Goal: Ask a question

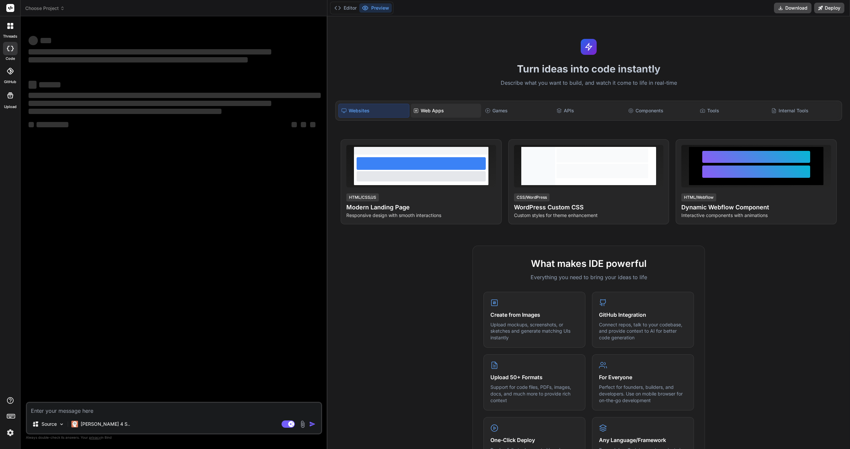
click at [427, 113] on div "Web Apps" at bounding box center [446, 111] width 70 height 14
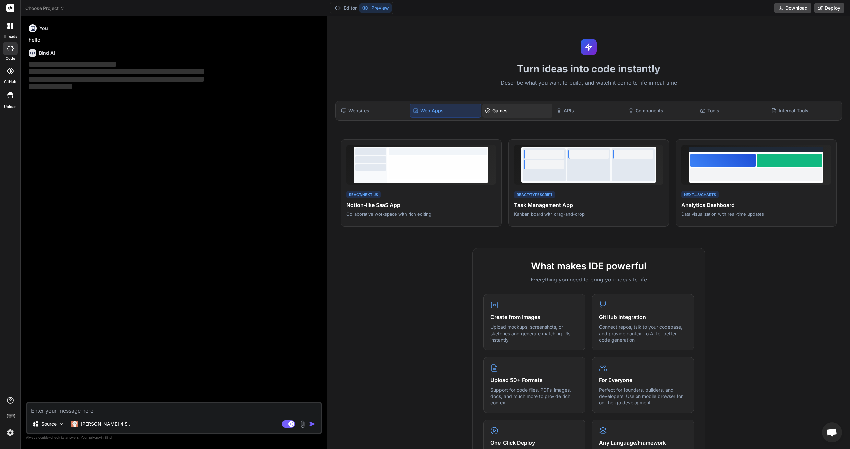
click at [509, 114] on div "Games" at bounding box center [518, 111] width 70 height 14
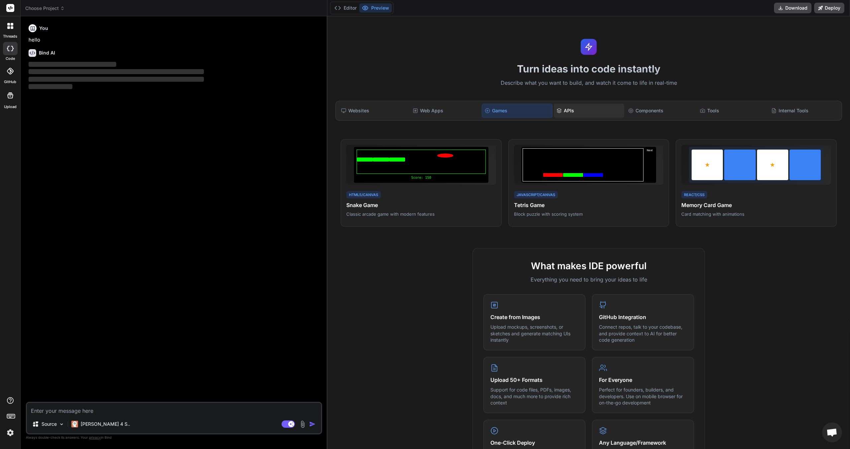
click at [593, 104] on div "APIs" at bounding box center [589, 111] width 70 height 14
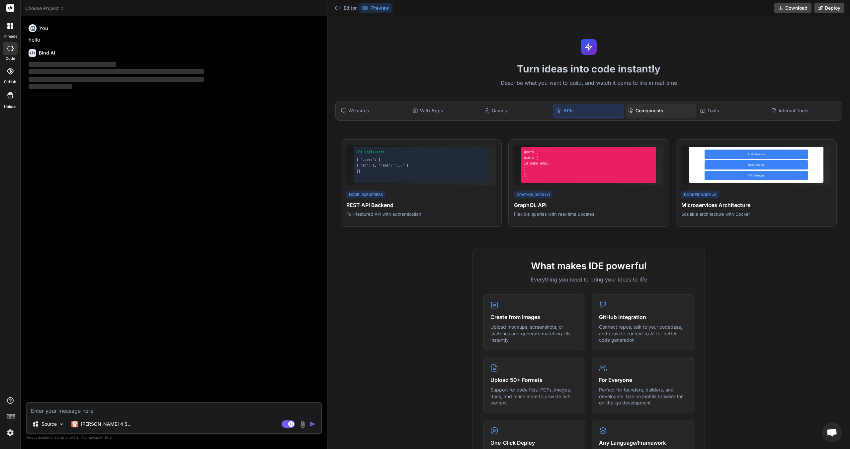
click at [669, 116] on div "Components" at bounding box center [661, 111] width 70 height 14
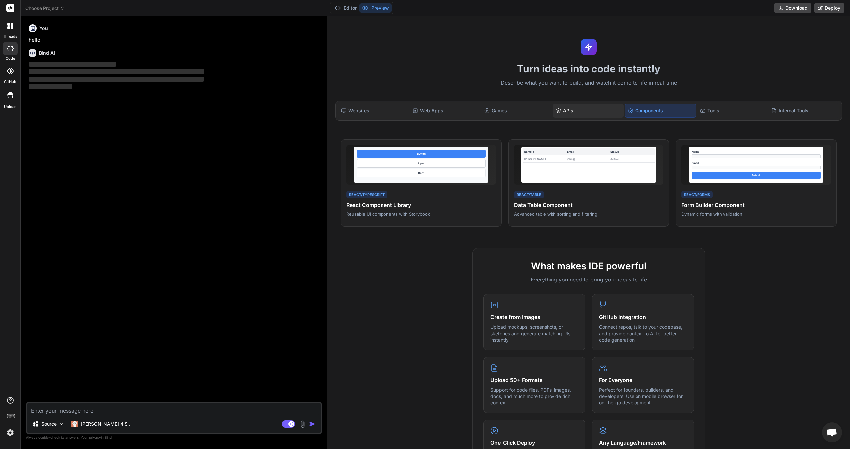
click at [567, 114] on div "APIs" at bounding box center [588, 111] width 70 height 14
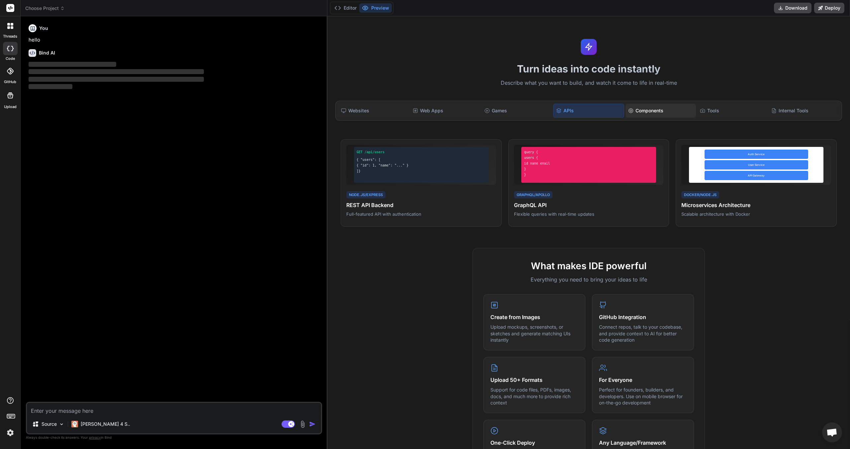
click at [655, 106] on div "Components" at bounding box center [661, 111] width 70 height 14
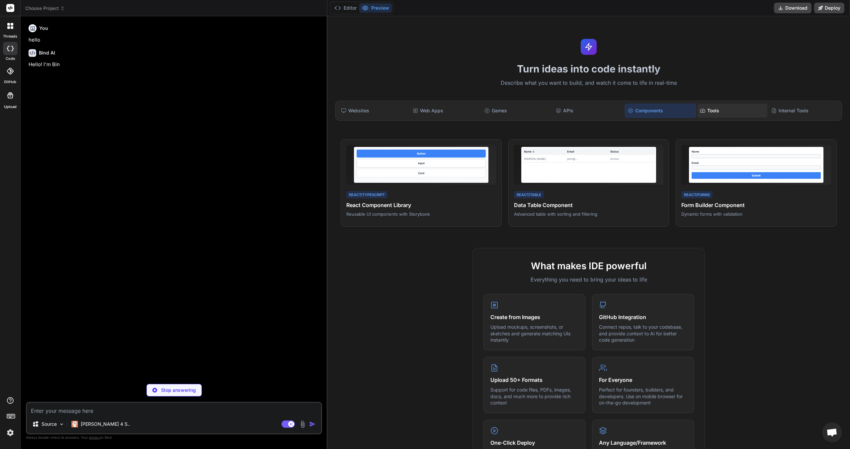
click at [708, 113] on div "Tools" at bounding box center [732, 111] width 70 height 14
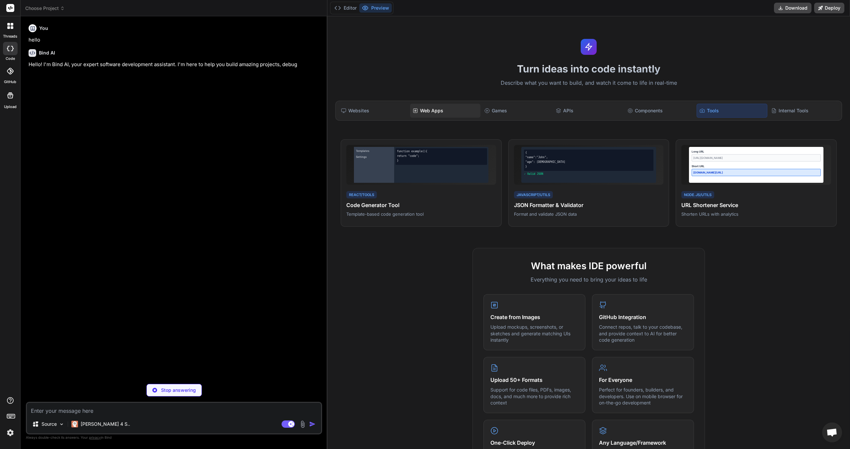
click at [427, 111] on div "Web Apps" at bounding box center [445, 111] width 70 height 14
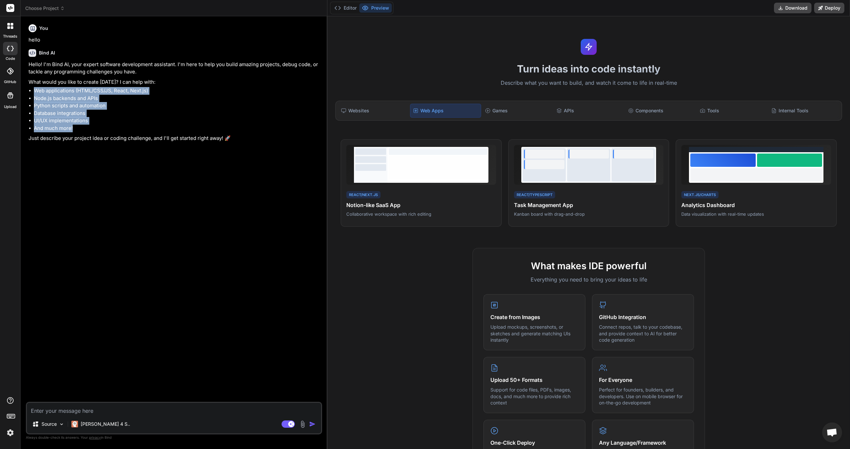
drag, startPoint x: 82, startPoint y: 128, endPoint x: 36, endPoint y: 91, distance: 59.1
click at [36, 91] on ul "Web applications (HTML/CSS/JS, React, Next.js) Node.js backends and APIs Python…" at bounding box center [175, 109] width 292 height 45
type textarea "x"
click at [36, 92] on li "Web applications (HTML/CSS/JS, React, Next.js)" at bounding box center [177, 91] width 287 height 8
click at [121, 125] on li "And much more!" at bounding box center [177, 129] width 287 height 8
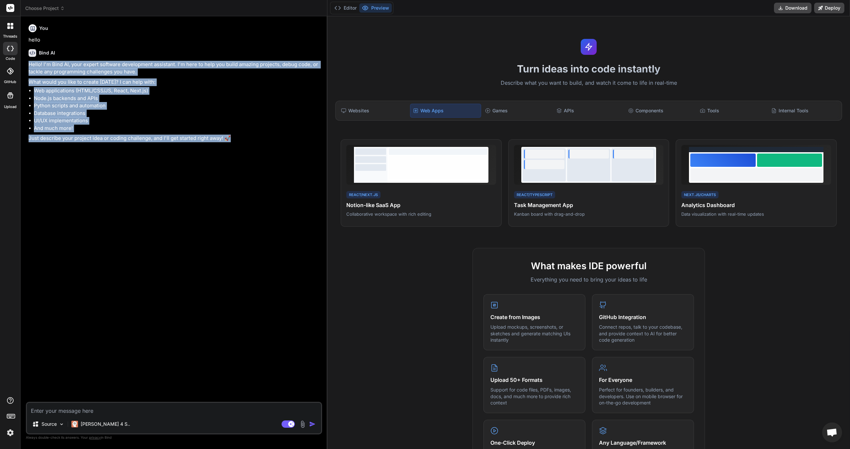
drag, startPoint x: 232, startPoint y: 140, endPoint x: 22, endPoint y: 60, distance: 224.6
click at [22, 60] on div "Bind AI Web Search Created with Pixso. Code Generator You hello Bind AI Hello! …" at bounding box center [174, 232] width 307 height 432
click at [28, 66] on div "You hello Bind AI Hello! I'm Bind AI, your expert software development assistan…" at bounding box center [174, 212] width 295 height 380
drag, startPoint x: 28, startPoint y: 66, endPoint x: 252, endPoint y: 136, distance: 234.2
click at [252, 136] on div "You hello Bind AI Hello! I'm Bind AI, your expert software development assistan…" at bounding box center [174, 212] width 295 height 380
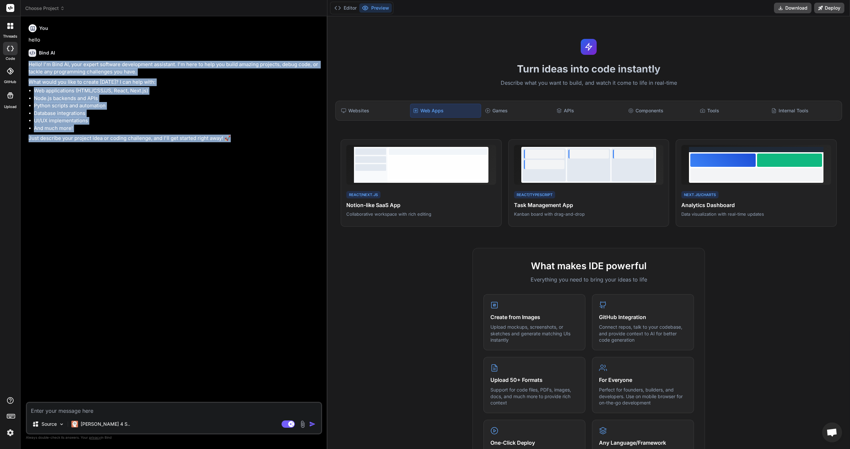
click at [252, 136] on p "Just describe your project idea or coding challenge, and I'll get started right…" at bounding box center [175, 139] width 292 height 8
